Goal: Information Seeking & Learning: Find specific fact

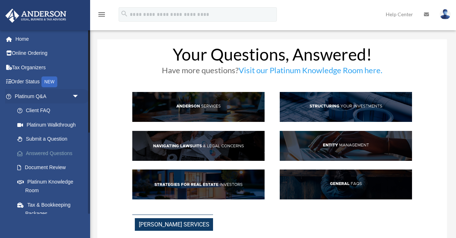
click at [47, 153] on link "Answered Questions" at bounding box center [50, 153] width 80 height 14
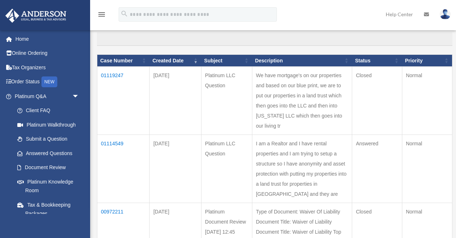
scroll to position [73, 0]
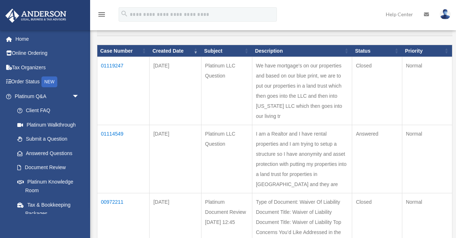
click at [111, 153] on td "01114549" at bounding box center [123, 159] width 52 height 68
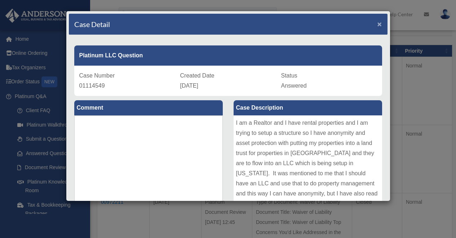
click at [381, 23] on span "×" at bounding box center [380, 24] width 5 height 8
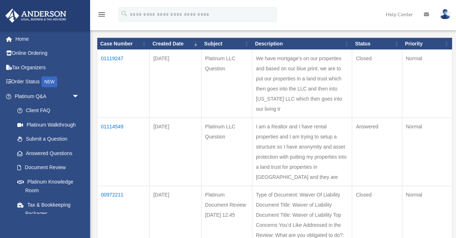
scroll to position [79, 0]
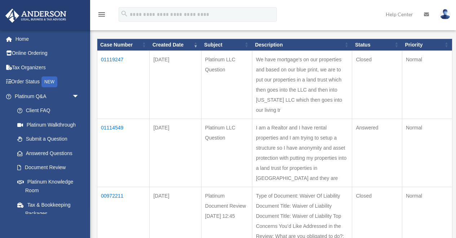
click at [113, 58] on td "01119247" at bounding box center [123, 85] width 52 height 68
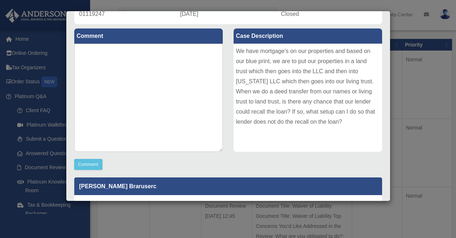
scroll to position [0, 0]
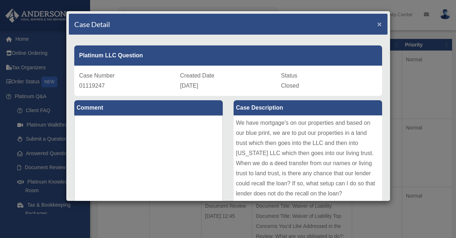
click at [378, 25] on span "×" at bounding box center [380, 24] width 5 height 8
